Goal: Information Seeking & Learning: Understand process/instructions

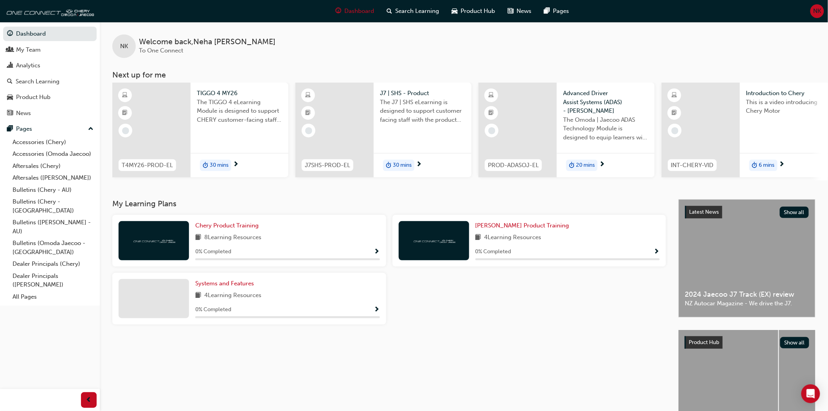
click at [486, 315] on div "Chery Product Training 8 Learning Resources 0 % Completed Omoda Jaecoo Product …" at bounding box center [389, 273] width 560 height 116
click at [30, 167] on link "Aftersales (Chery)" at bounding box center [52, 166] width 87 height 12
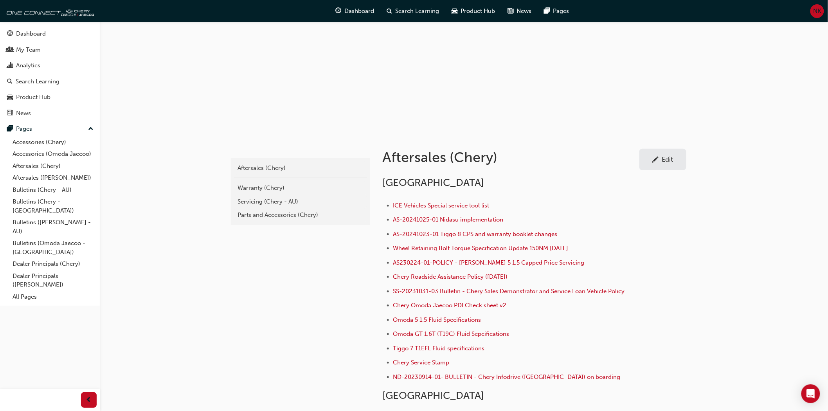
scroll to position [43, 0]
click at [245, 190] on div "Warranty (Chery)" at bounding box center [300, 189] width 125 height 9
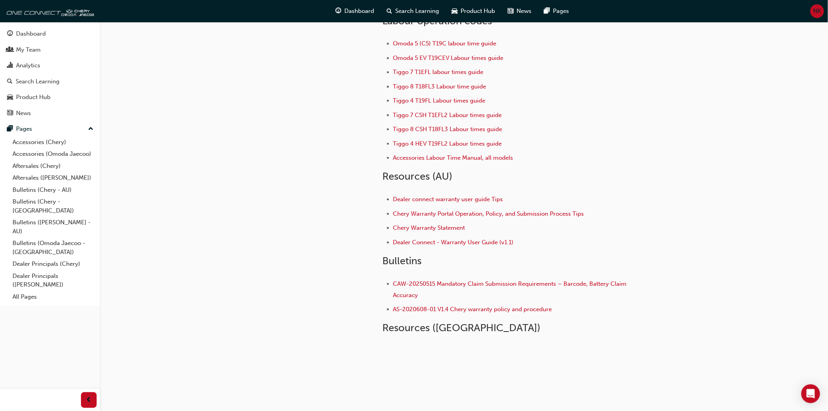
scroll to position [68, 0]
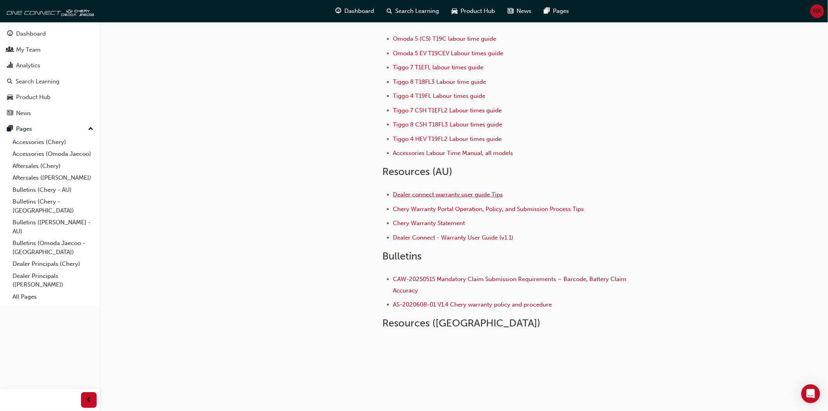
click at [428, 192] on span "Dealer connect warranty user guide Tips" at bounding box center [448, 194] width 110 height 7
